Goal: Communication & Community: Participate in discussion

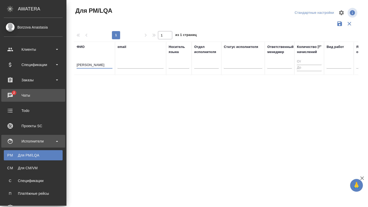
click at [14, 95] on div "Чаты" at bounding box center [33, 96] width 59 height 8
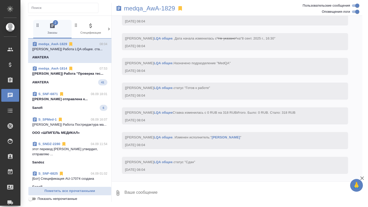
scroll to position [2078, 0]
click at [100, 79] on span "medqa_AwA-1814 07:53 [[PERSON_NAME] "Проверка тес... AWATERA 41" at bounding box center [69, 75] width 75 height 19
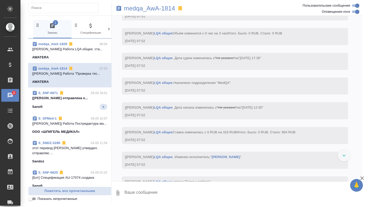
scroll to position [3416, 0]
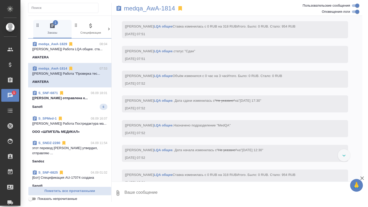
click at [83, 49] on p "[[PERSON_NAME]] Работа LQA общее. ста..." at bounding box center [69, 49] width 75 height 5
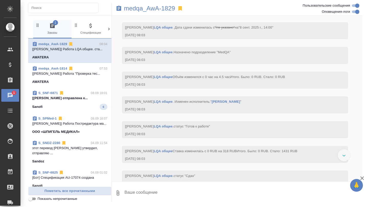
scroll to position [1725, 0]
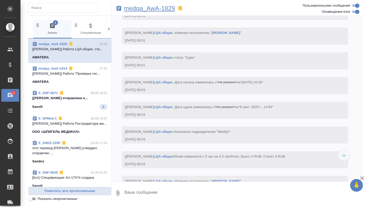
click at [152, 7] on p "medqa_AwA-1829" at bounding box center [149, 8] width 51 height 5
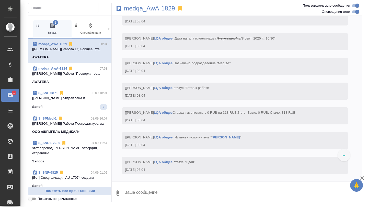
scroll to position [2078, 0]
click at [75, 110] on div "Sanofi 6" at bounding box center [69, 107] width 75 height 6
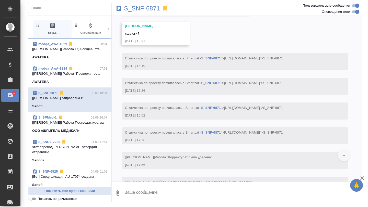
scroll to position [476, 0]
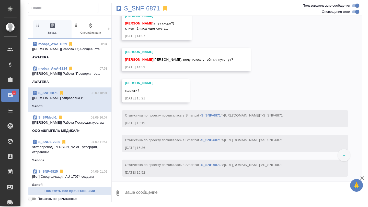
click at [85, 52] on span "medqa_AwA-1829 08:04 [[PERSON_NAME] общее. ста... AWATERA" at bounding box center [69, 51] width 75 height 18
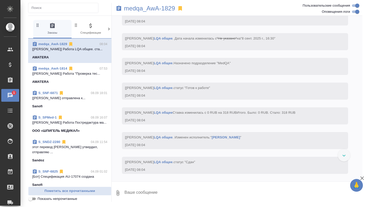
scroll to position [2078, 0]
click at [87, 76] on p "[[PERSON_NAME]] Работа "Проверка тес..." at bounding box center [69, 73] width 75 height 5
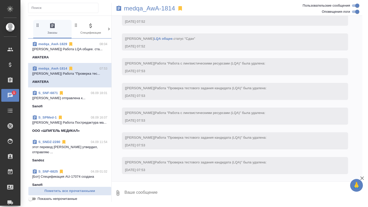
scroll to position [3719, 0]
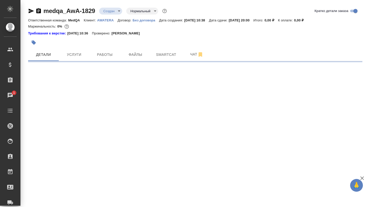
select select "RU"
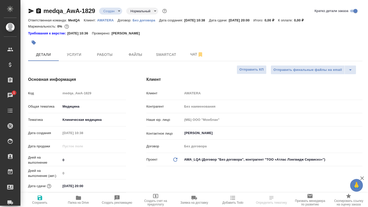
type textarea "x"
